Goal: Information Seeking & Learning: Learn about a topic

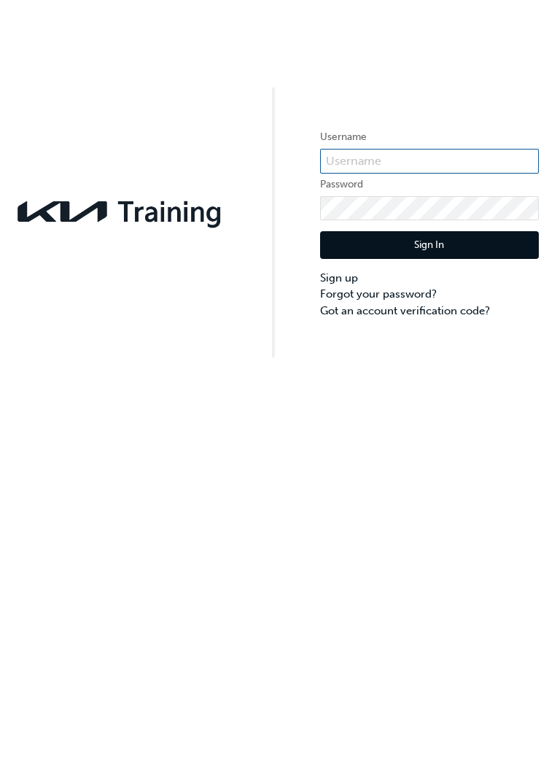
click at [398, 168] on input "text" at bounding box center [429, 161] width 219 height 25
type input "Kau83171d3"
click at [447, 246] on button "Sign In" at bounding box center [429, 245] width 219 height 28
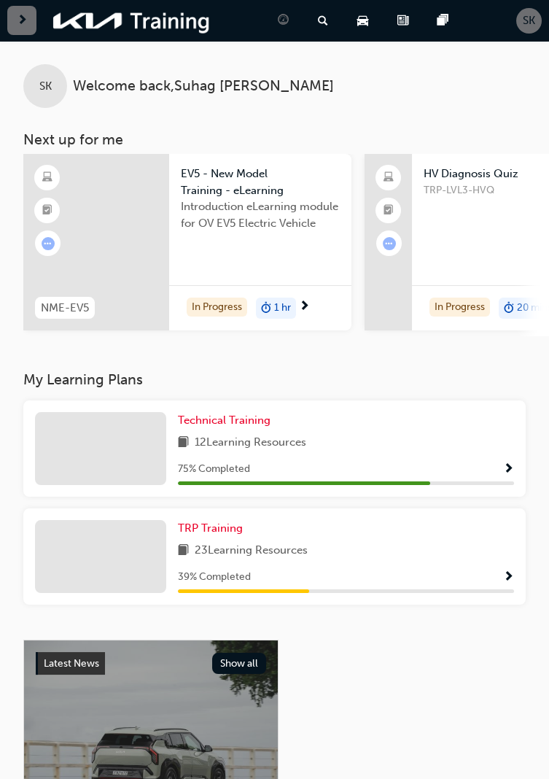
click at [506, 465] on span "Show Progress" at bounding box center [508, 469] width 11 height 13
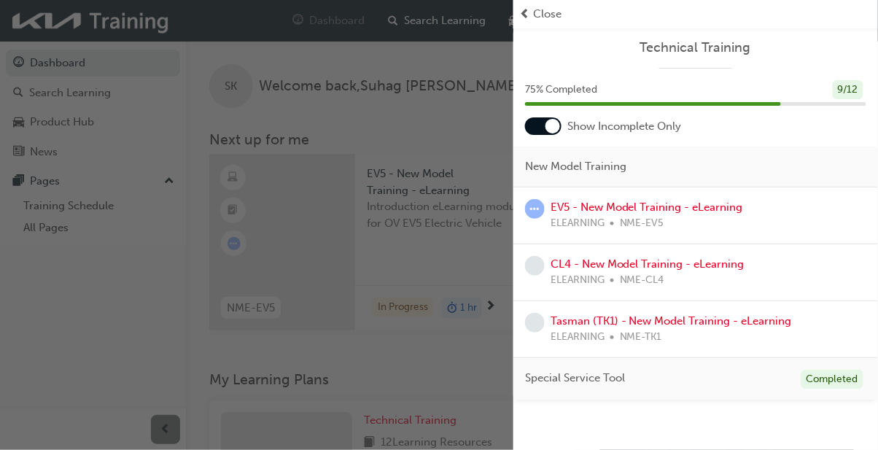
click at [537, 18] on span "Close" at bounding box center [547, 14] width 28 height 17
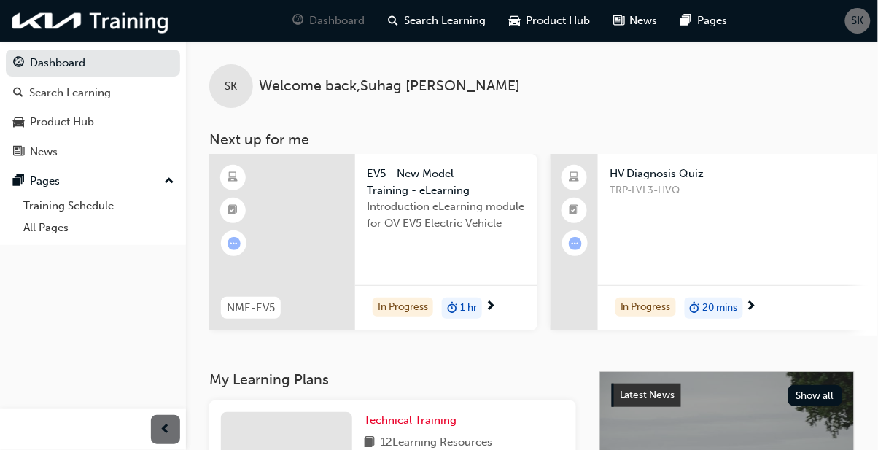
click at [549, 303] on span "20 mins" at bounding box center [720, 308] width 35 height 17
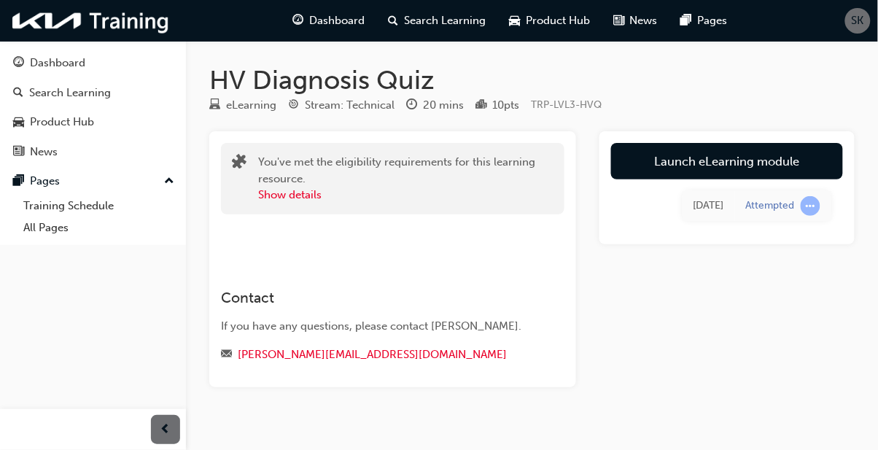
click at [549, 155] on link "Launch eLearning module" at bounding box center [727, 161] width 232 height 36
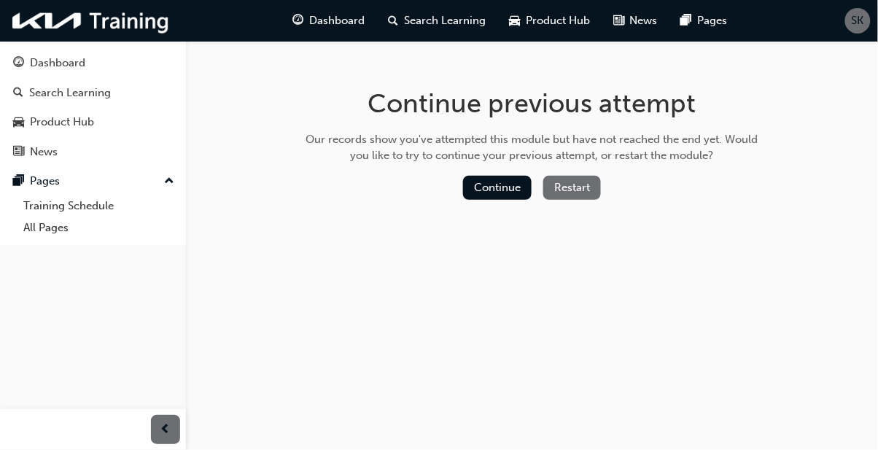
click at [495, 186] on button "Continue" at bounding box center [497, 188] width 69 height 24
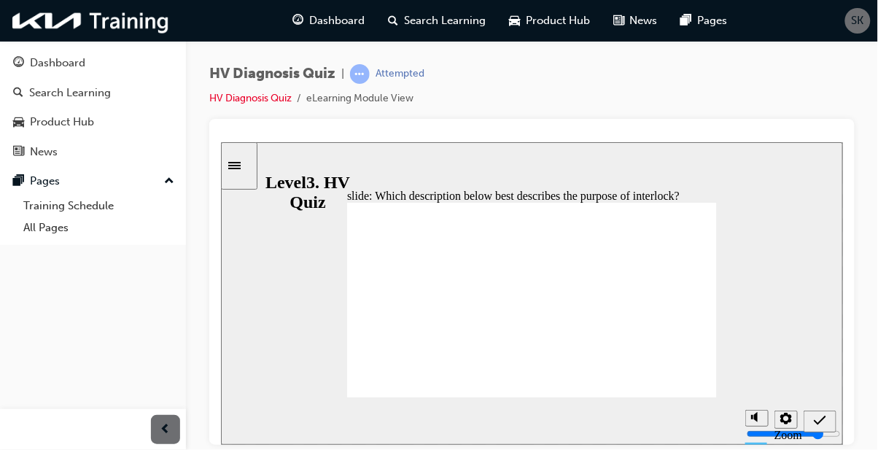
radio input "true"
click at [549, 420] on icon "Submit (Ctrl+Alt+S)" at bounding box center [819, 419] width 12 height 9
radio input "true"
click at [549, 418] on icon "Submit (Ctrl+Alt+S)" at bounding box center [819, 420] width 12 height 13
radio input "true"
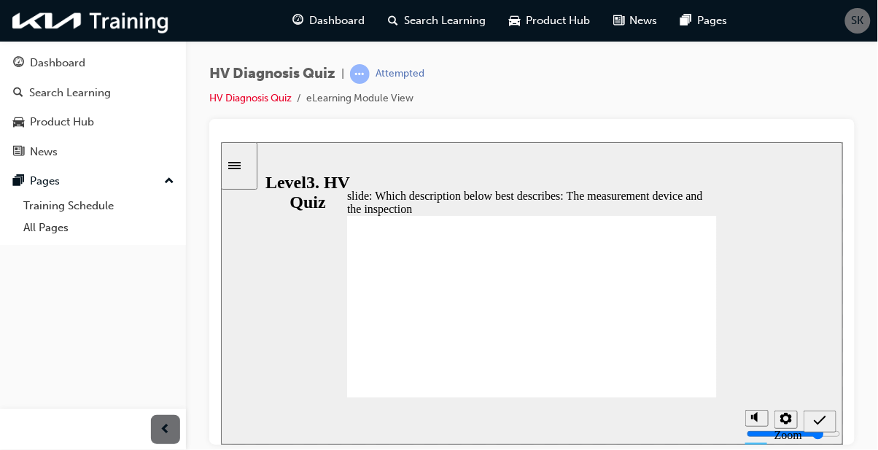
radio input "true"
click at [549, 420] on icon "Submit (Ctrl+Alt+S)" at bounding box center [819, 420] width 12 height 13
checkbox input "true"
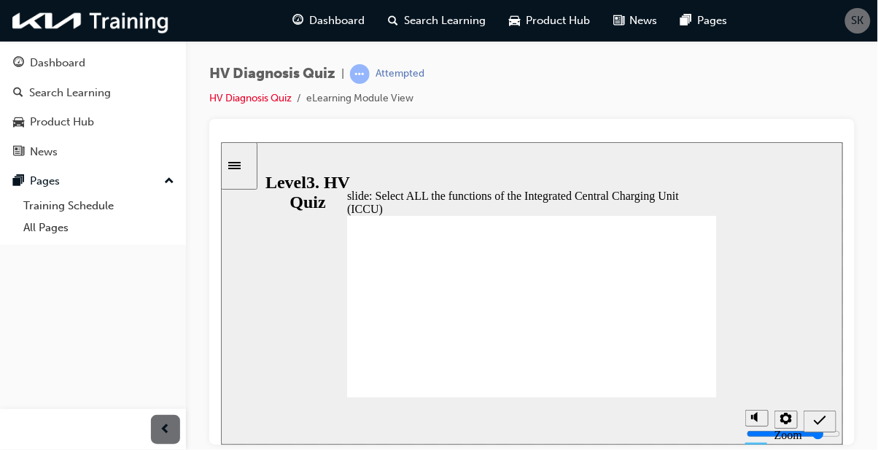
checkbox input "true"
checkbox input "false"
click at [549, 426] on div "Submit (Ctrl+Alt+S)" at bounding box center [819, 421] width 21 height 15
click at [549, 418] on icon "Submit (Ctrl+Alt+S)" at bounding box center [819, 420] width 12 height 13
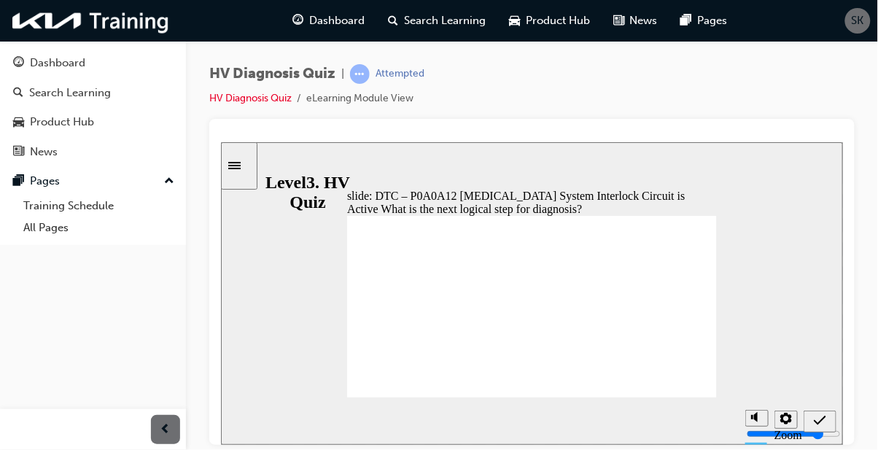
radio input "true"
click at [549, 419] on icon "Submit (Ctrl+Alt+S)" at bounding box center [819, 420] width 12 height 13
radio input "true"
click at [549, 420] on icon "Submit (Ctrl+Alt+S)" at bounding box center [819, 419] width 12 height 9
radio input "true"
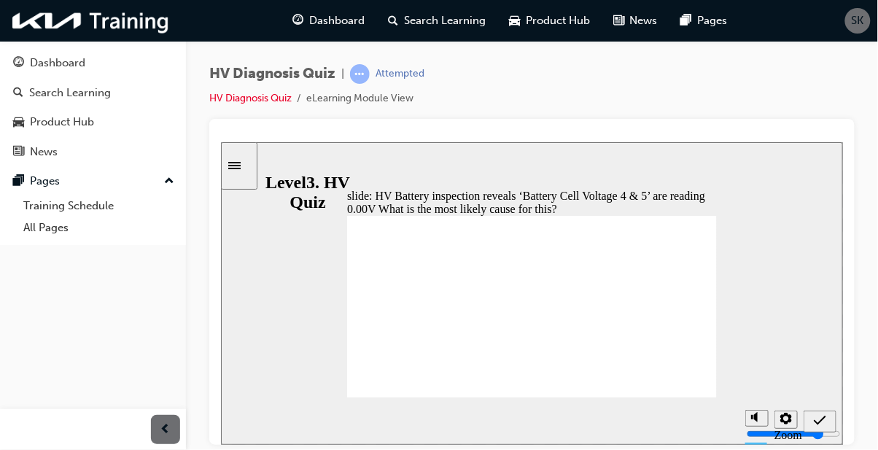
click at [549, 423] on icon "Submit (Ctrl+Alt+S)" at bounding box center [819, 420] width 12 height 13
radio input "true"
click at [549, 425] on icon "Submit (Ctrl+Alt+S)" at bounding box center [819, 420] width 12 height 13
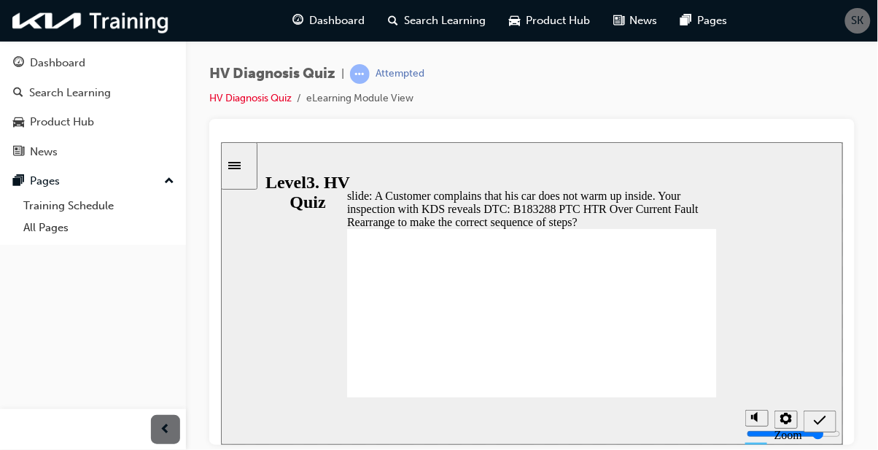
click at [549, 420] on icon "Submit (Ctrl+Alt+S)" at bounding box center [819, 419] width 12 height 9
click at [549, 418] on icon "Submit (Ctrl+Alt+S)" at bounding box center [819, 420] width 12 height 13
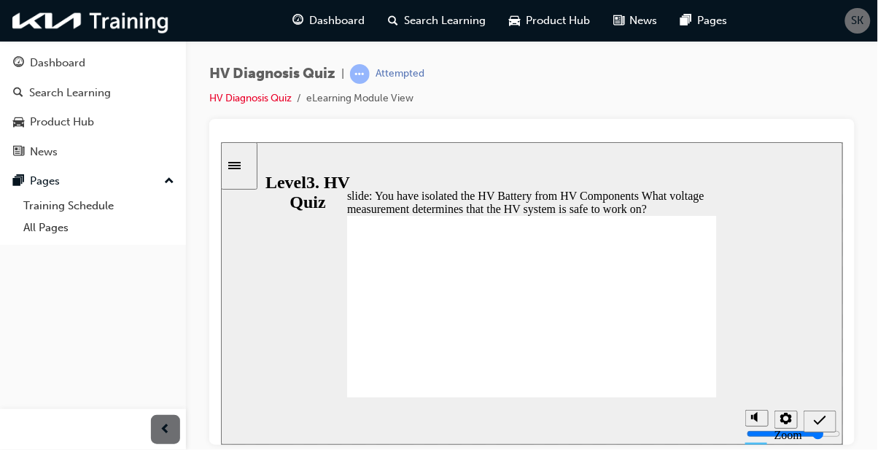
radio input "true"
click at [549, 421] on icon "Submit (Ctrl+Alt+S)" at bounding box center [819, 420] width 12 height 13
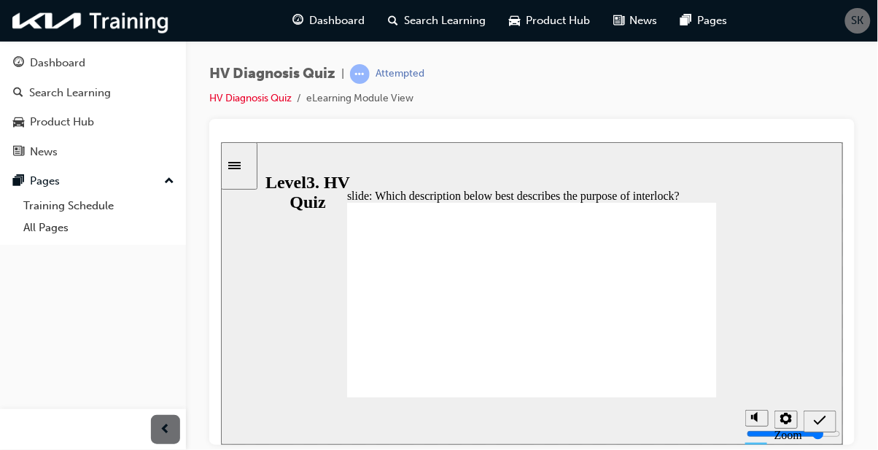
radio input "true"
click at [549, 418] on icon "Submit (Ctrl+Alt+S)" at bounding box center [819, 420] width 12 height 13
radio input "true"
click at [549, 418] on icon "Submit (Ctrl+Alt+S)" at bounding box center [819, 420] width 12 height 13
radio input "true"
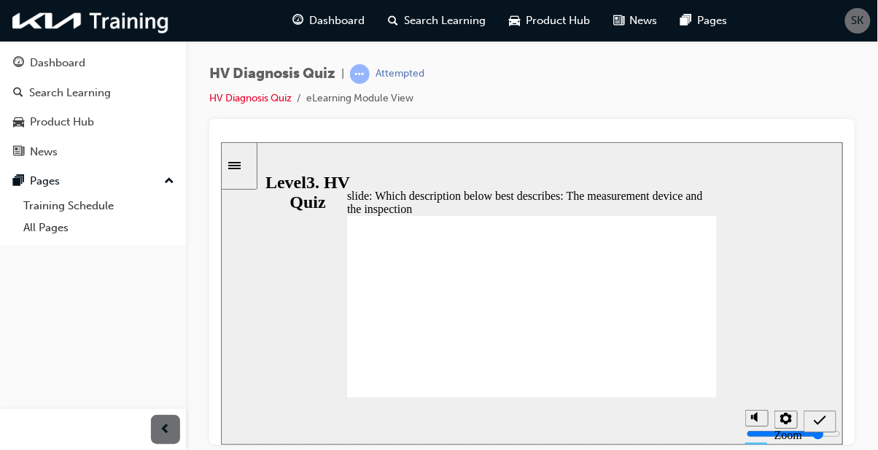
click at [549, 417] on icon "Submit (Ctrl+Alt+S)" at bounding box center [819, 420] width 12 height 13
checkbox input "true"
click at [549, 420] on icon "Submit (Ctrl+Alt+S)" at bounding box center [819, 420] width 12 height 13
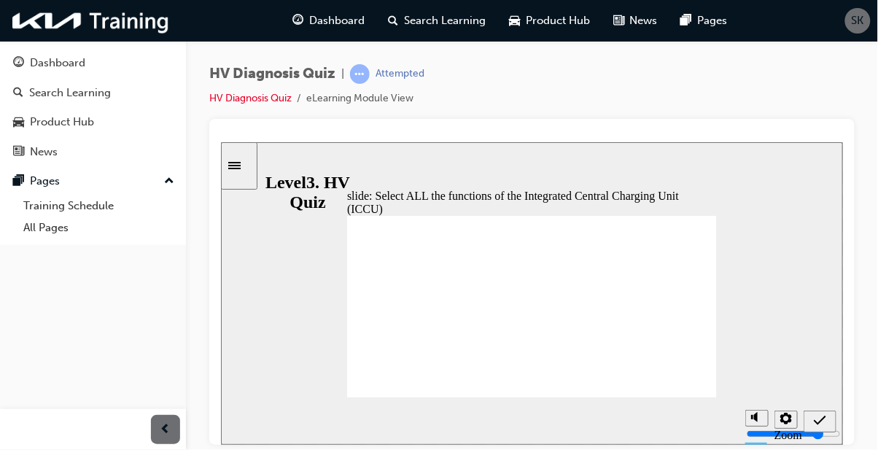
checkbox input "true"
click at [549, 424] on div "Submit (Ctrl+Alt+S)" at bounding box center [819, 421] width 21 height 15
radio input "true"
click at [549, 427] on div "Submit (Ctrl+Alt+S)" at bounding box center [819, 421] width 21 height 15
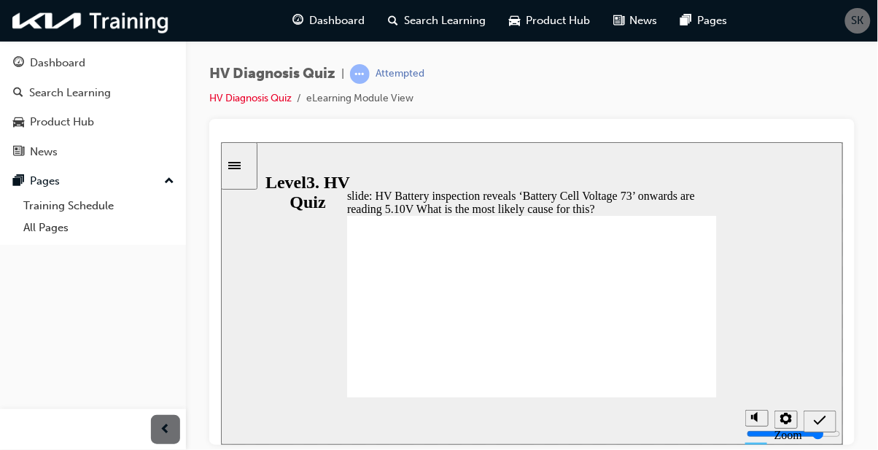
radio input "true"
click at [549, 425] on div "Submit (Ctrl+Alt+S)" at bounding box center [819, 421] width 21 height 15
radio input "true"
click at [549, 418] on icon "Submit (Ctrl+Alt+S)" at bounding box center [819, 420] width 12 height 13
radio input "true"
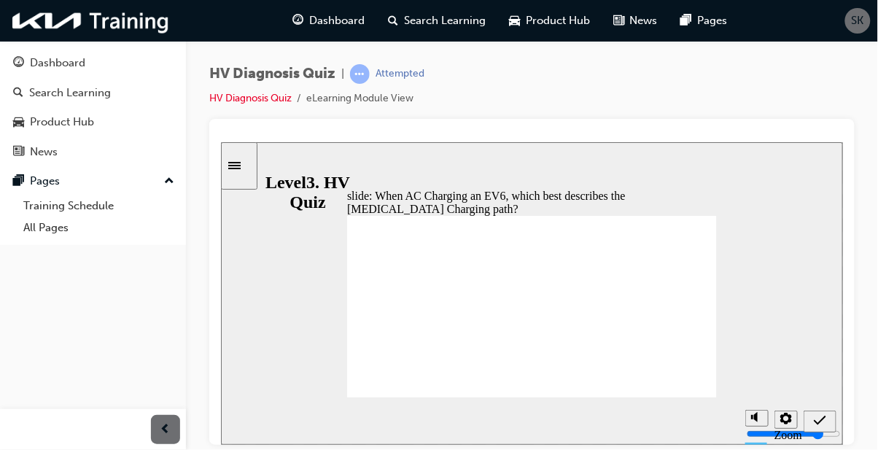
click at [549, 427] on span "Submit (Ctrl+Alt+S)" at bounding box center [819, 423] width 12 height 11
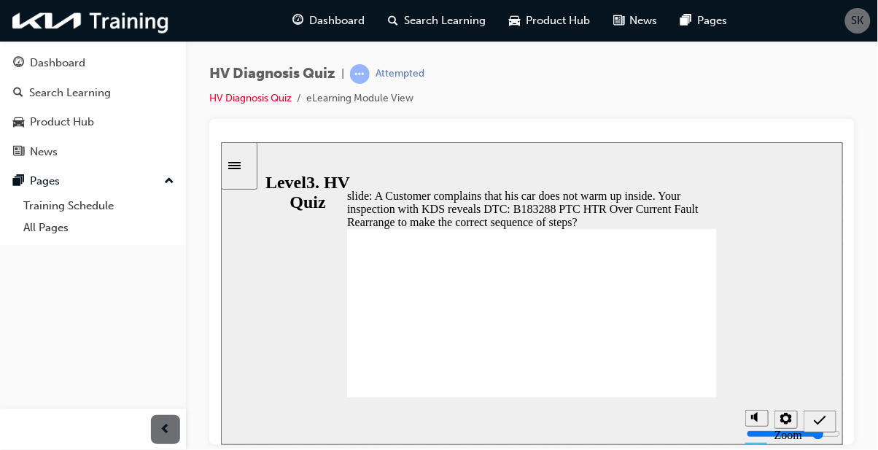
click at [549, 422] on div "Submit (Ctrl+Alt+S)" at bounding box center [819, 421] width 21 height 15
click at [549, 427] on span "Submit (Ctrl+Alt+S)" at bounding box center [819, 423] width 12 height 11
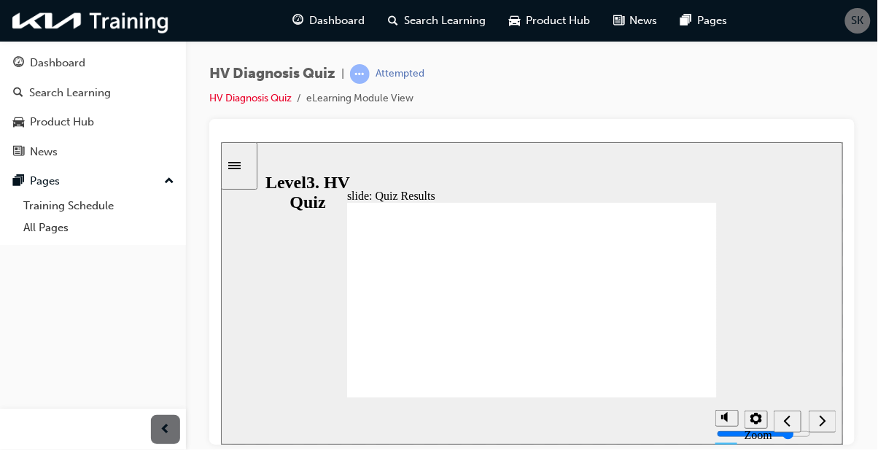
click at [549, 25] on span "SK" at bounding box center [858, 20] width 12 height 17
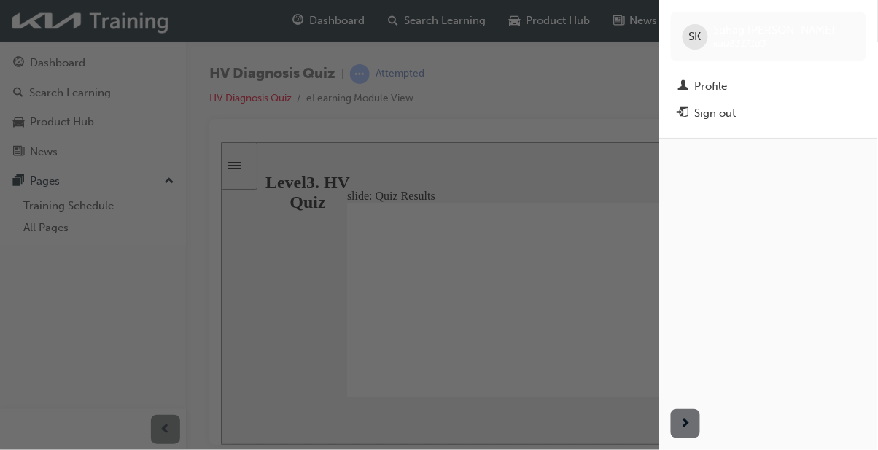
click at [549, 116] on div "Sign out" at bounding box center [716, 113] width 42 height 17
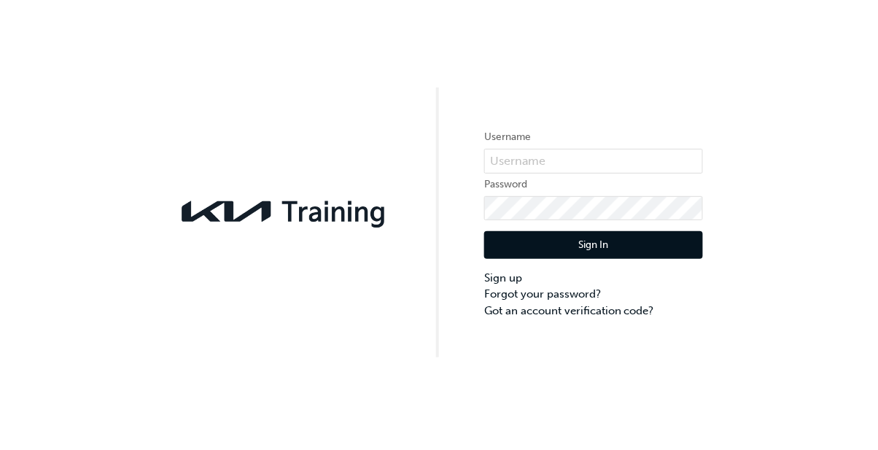
click at [869, 84] on div "Username Password Sign In Sign up Forgot your password? Got an account verifica…" at bounding box center [439, 178] width 878 height 357
click at [876, 175] on div "Username Password Sign In Sign up Forgot your password? Got an account verifica…" at bounding box center [439, 178] width 878 height 357
